Goal: Task Accomplishment & Management: Complete application form

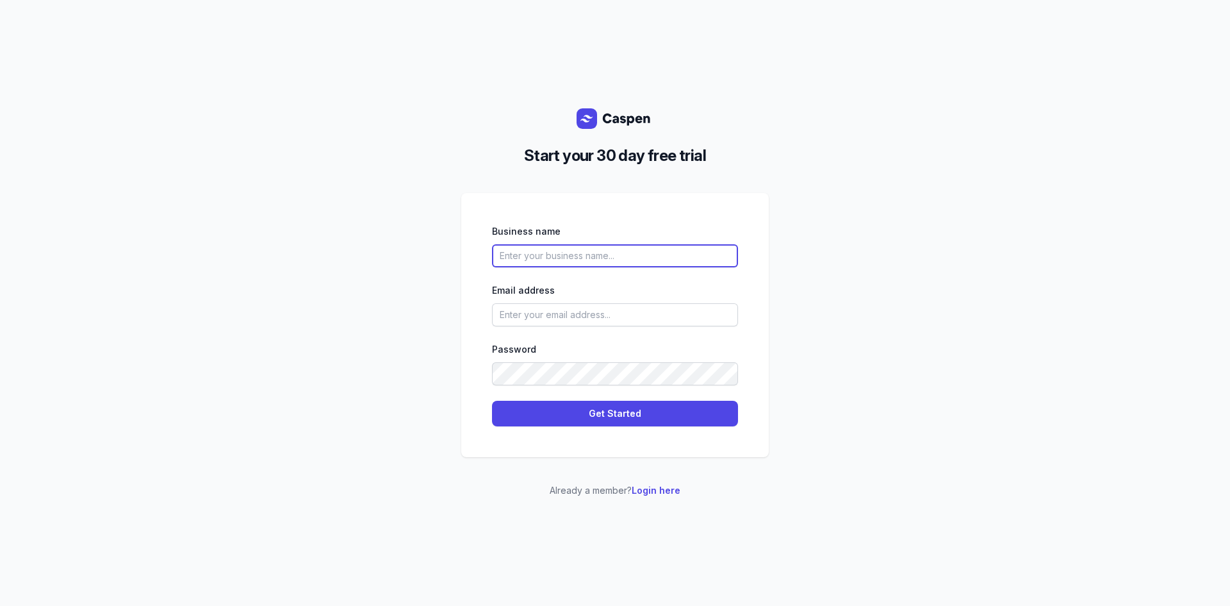
click at [613, 258] on input "text" at bounding box center [615, 255] width 246 height 23
type input "NextGen Youth Employment"
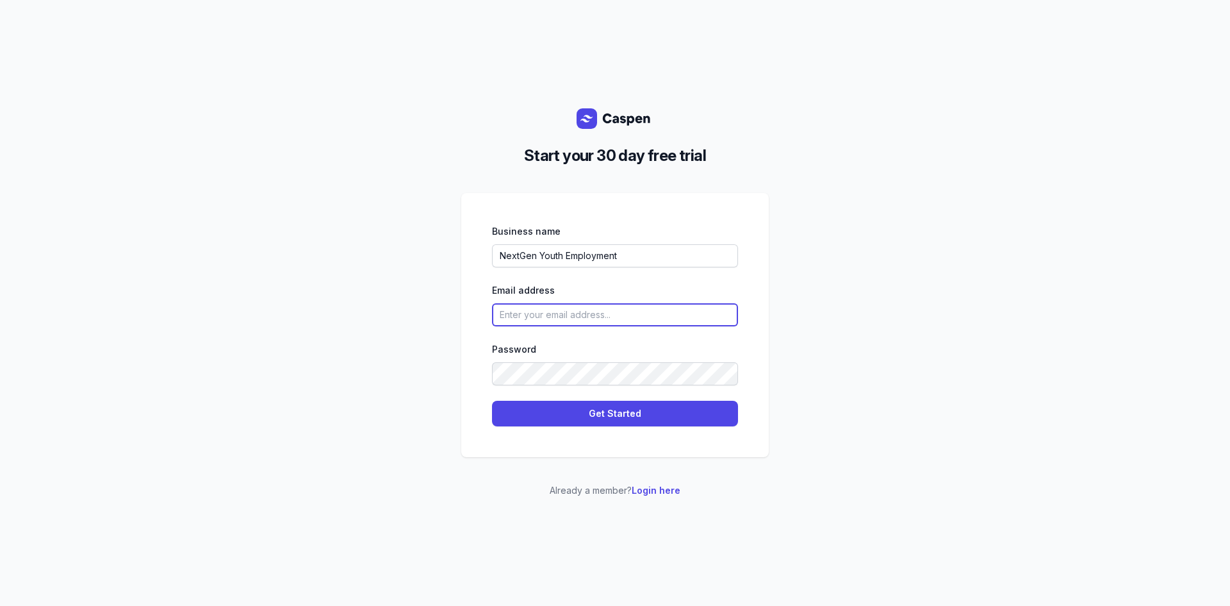
click at [542, 315] on input "email" at bounding box center [615, 314] width 246 height 23
type input "[EMAIL_ADDRESS][DOMAIN_NAME]"
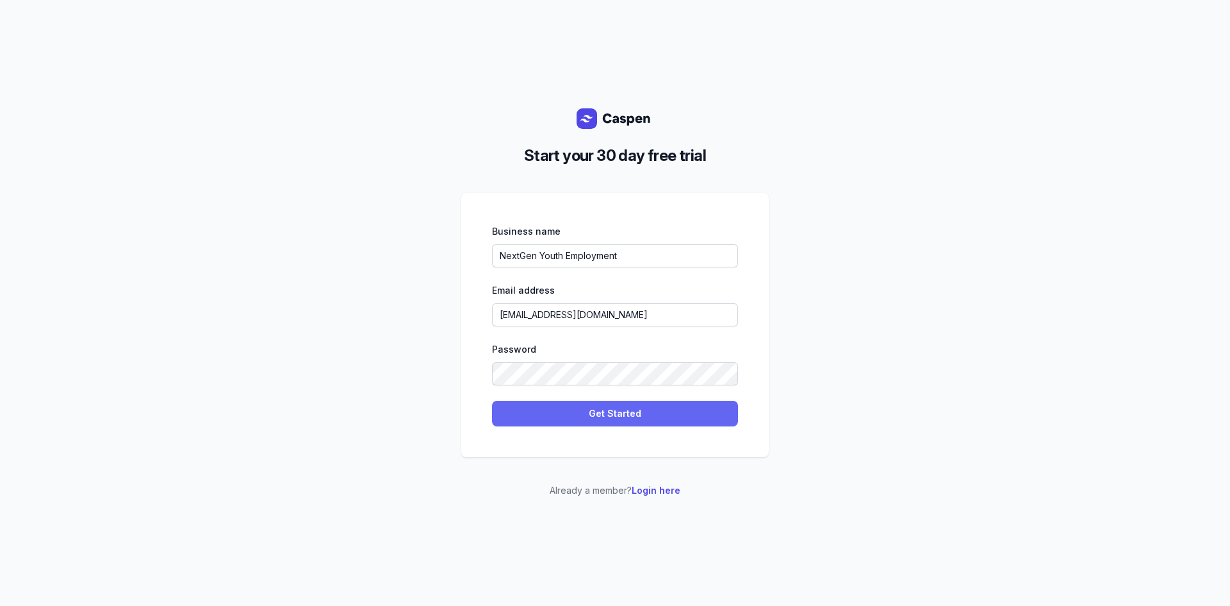
click at [604, 411] on span "Get Started" at bounding box center [615, 413] width 231 height 15
select select
select select "AU"
select select "[GEOGRAPHIC_DATA]/[GEOGRAPHIC_DATA]"
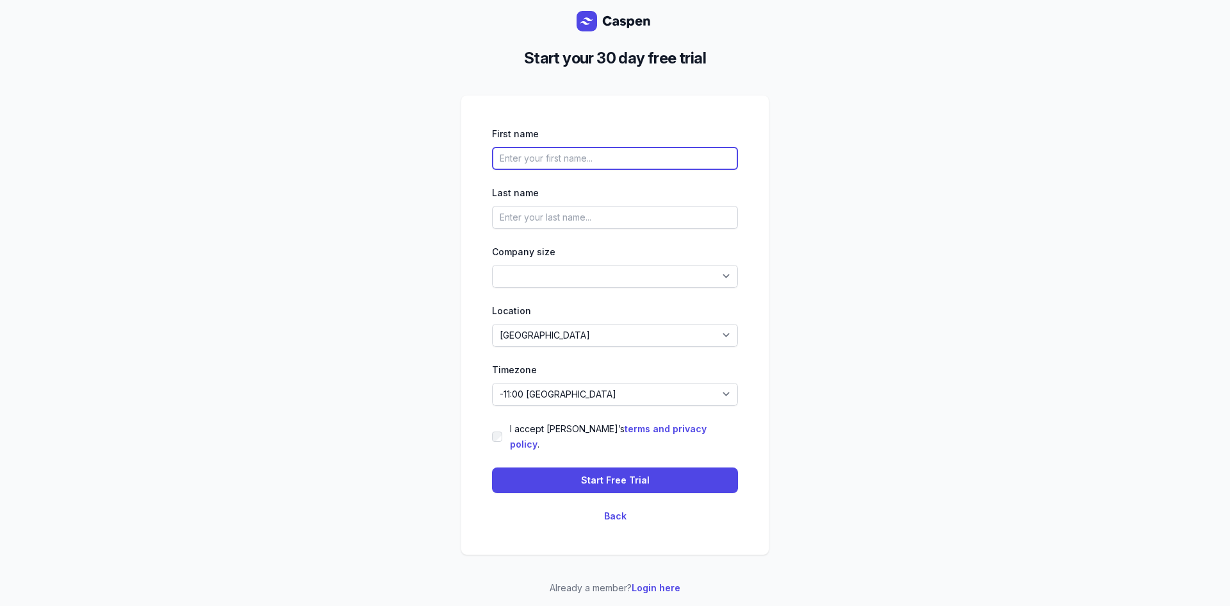
click at [640, 162] on input "text" at bounding box center [615, 158] width 246 height 23
click at [615, 166] on input "text" at bounding box center [615, 158] width 246 height 23
type input "Mahad"
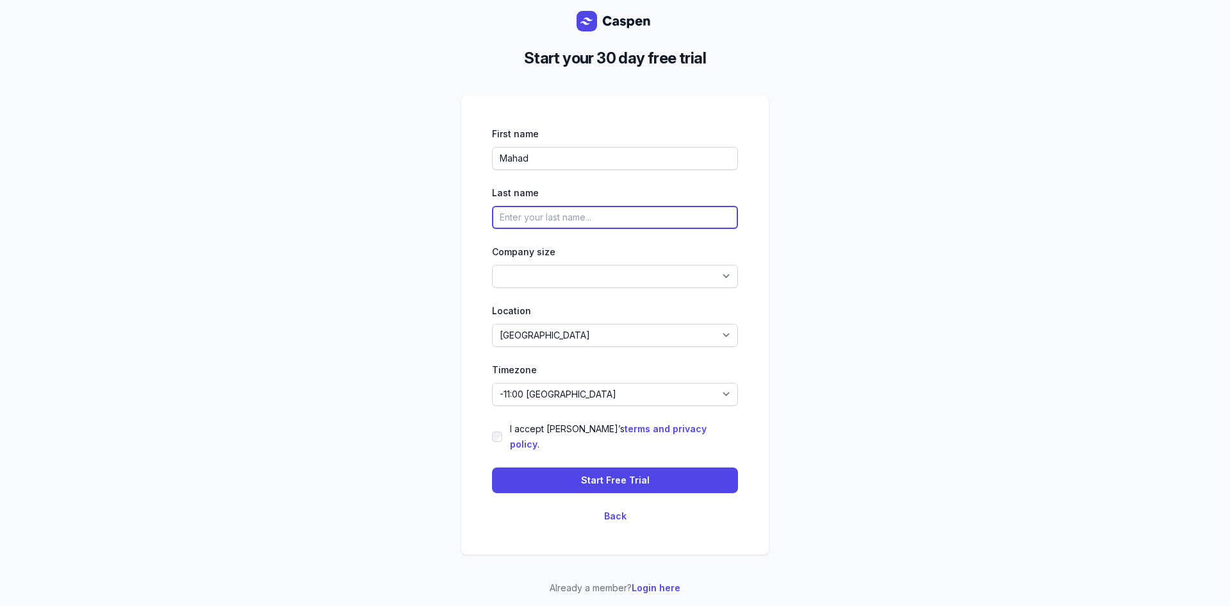
click at [586, 229] on input "text" at bounding box center [615, 217] width 246 height 23
type input "[GEOGRAPHIC_DATA]"
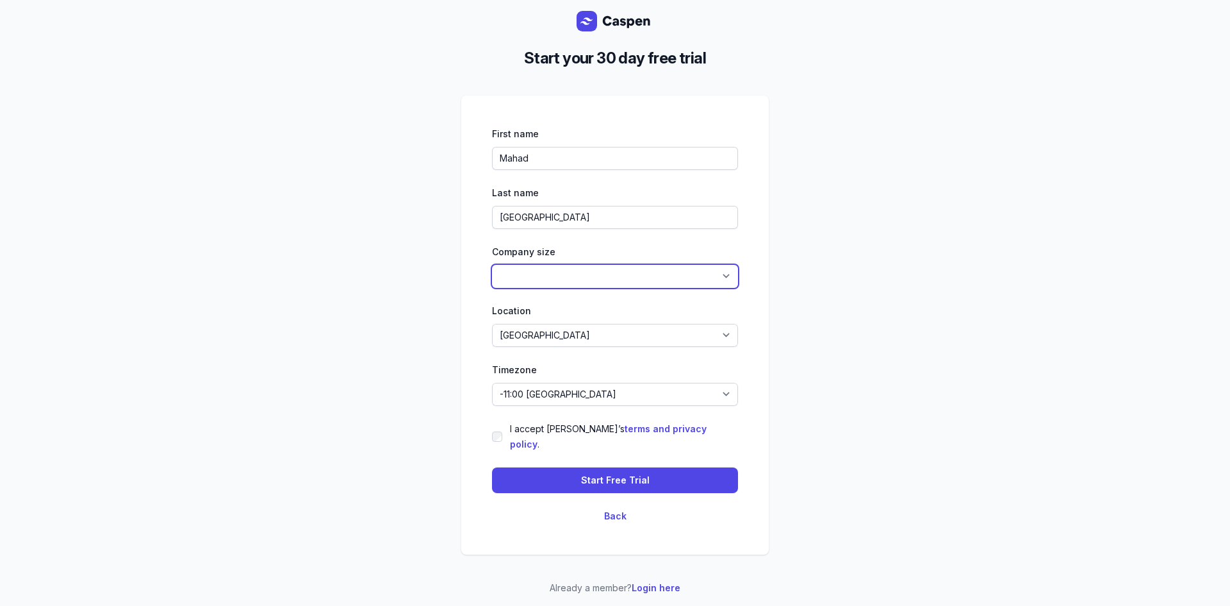
click at [634, 276] on select "1-4 5-14 15-49 50-99 100+" at bounding box center [615, 276] width 246 height 23
select select "1-4"
click at [492, 272] on select "1-4 5-14 15-49 50-99 100+" at bounding box center [615, 276] width 246 height 23
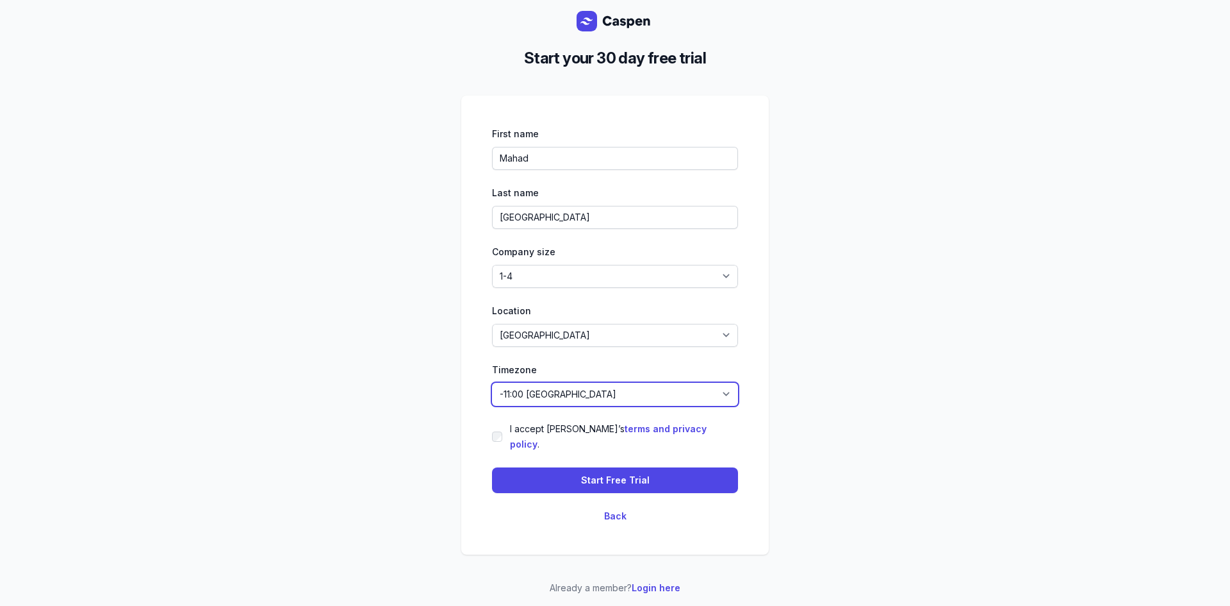
click at [579, 403] on select "-11:00 [GEOGRAPHIC_DATA] -11:00 Niue -11:00 [GEOGRAPHIC_DATA] -10:00 [GEOGRAPHI…" at bounding box center [615, 394] width 246 height 23
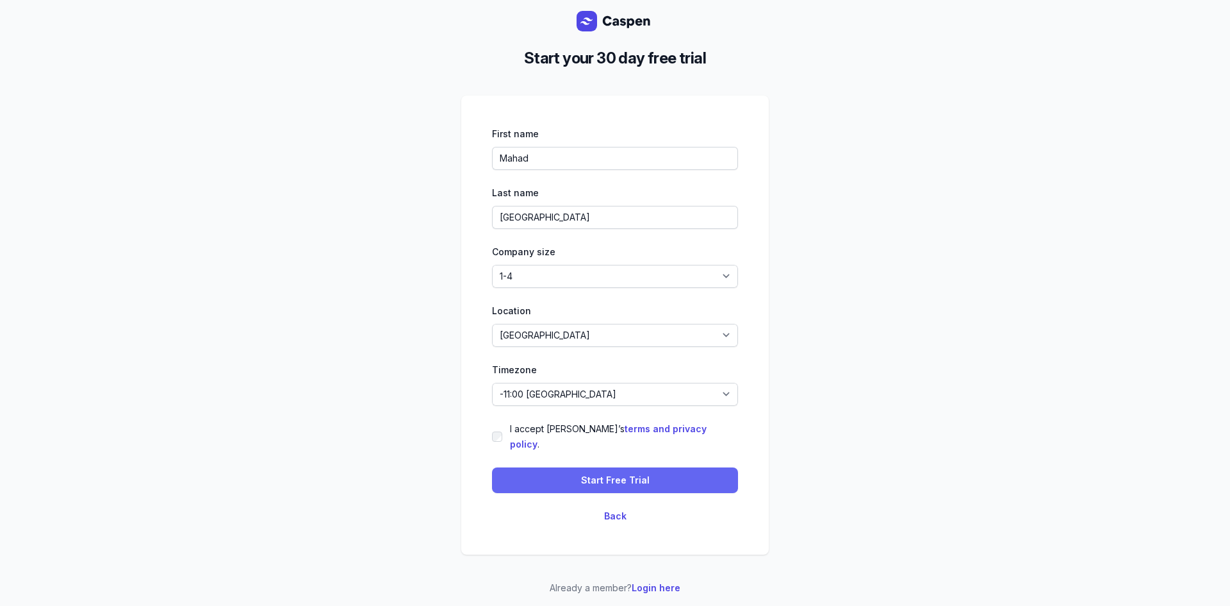
click at [580, 472] on span "Start Free Trial" at bounding box center [615, 479] width 231 height 15
